Goal: Transaction & Acquisition: Purchase product/service

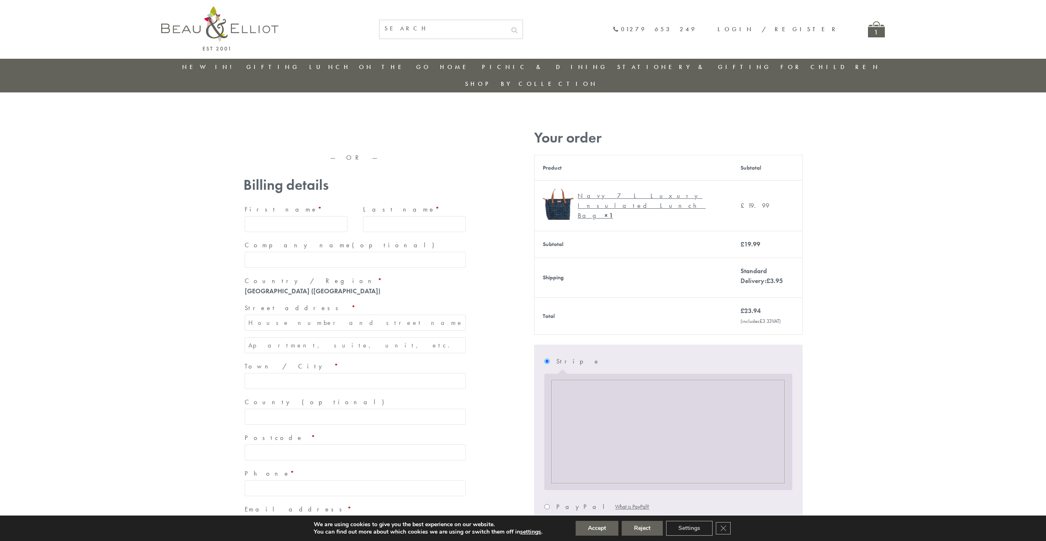
type input "[EMAIL_ADDRESS][DOMAIN_NAME]"
type input "[PERSON_NAME]"
type input "23, [GEOGRAPHIC_DATA], [GEOGRAPHIC_DATA]"
type input "[GEOGRAPHIC_DATA]"
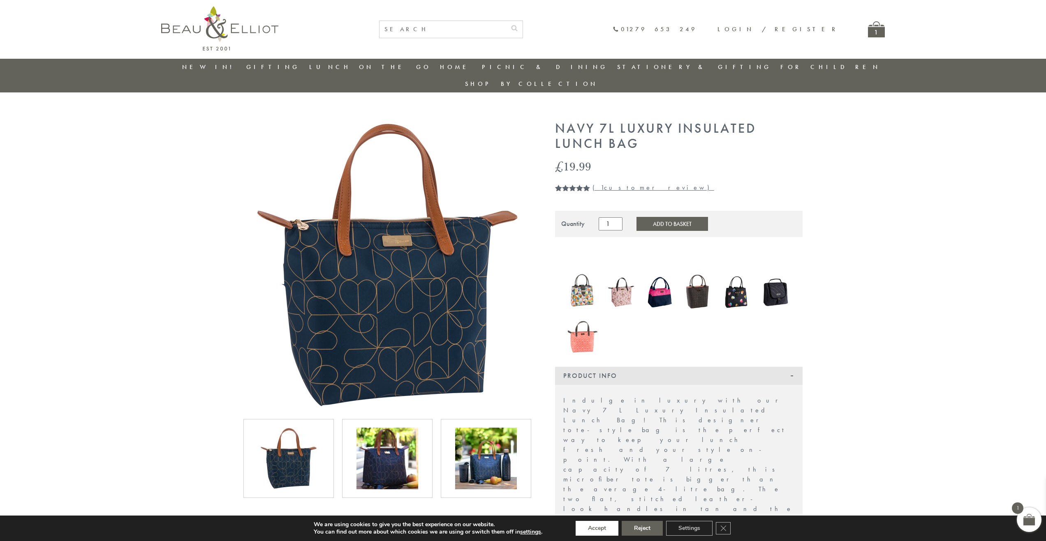
click at [597, 529] on button "Accept" at bounding box center [597, 528] width 43 height 15
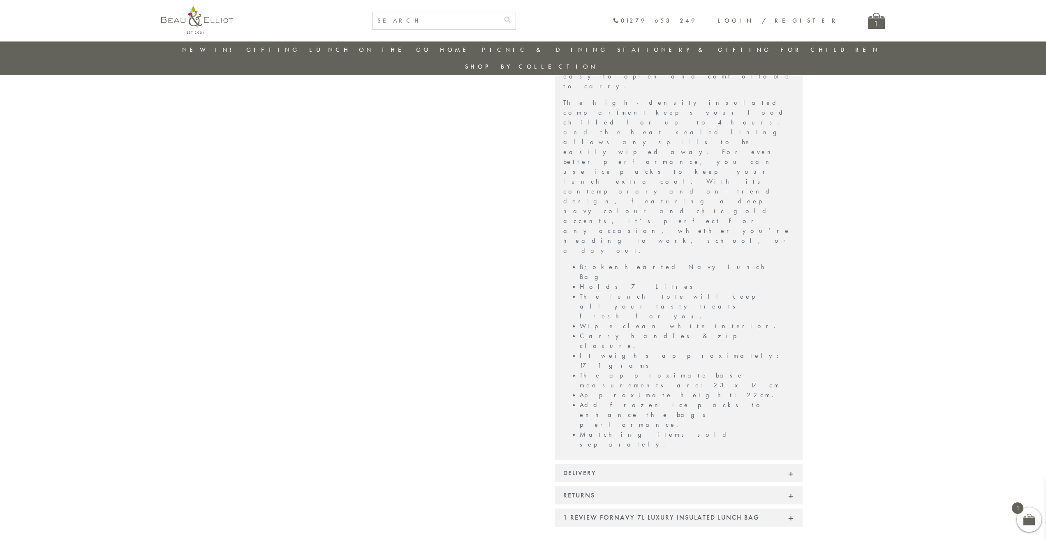
scroll to position [449, 0]
